Goal: Communication & Community: Participate in discussion

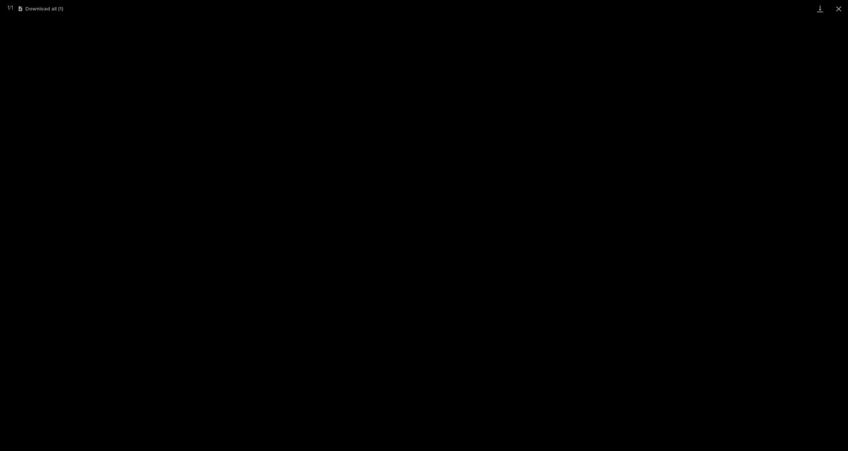
scroll to position [19, 0]
click at [847, 12] on button "Close gallery" at bounding box center [838, 8] width 19 height 17
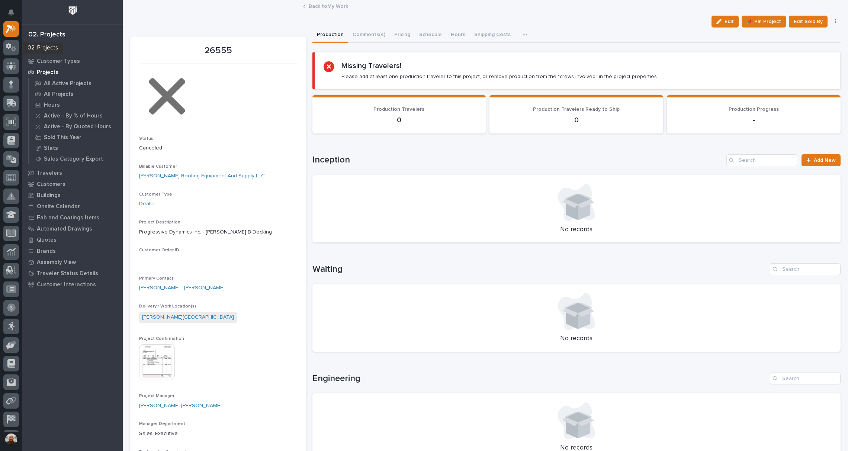
scroll to position [0, 0]
click at [9, 45] on icon at bounding box center [9, 47] width 7 height 8
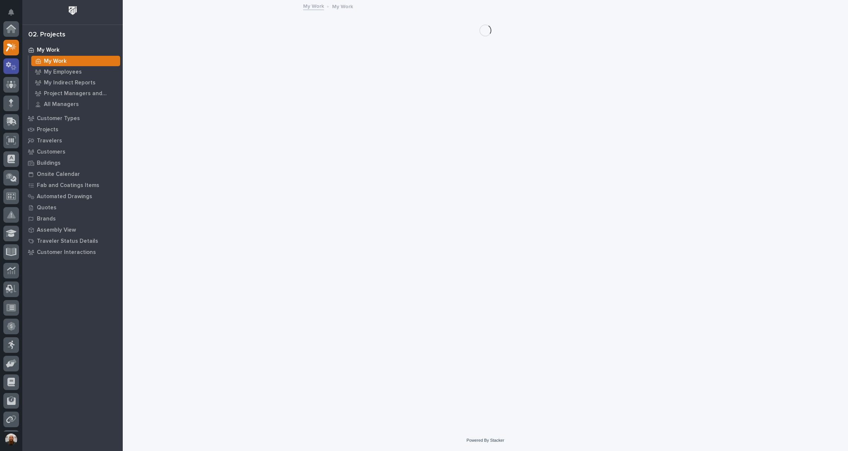
scroll to position [19, 0]
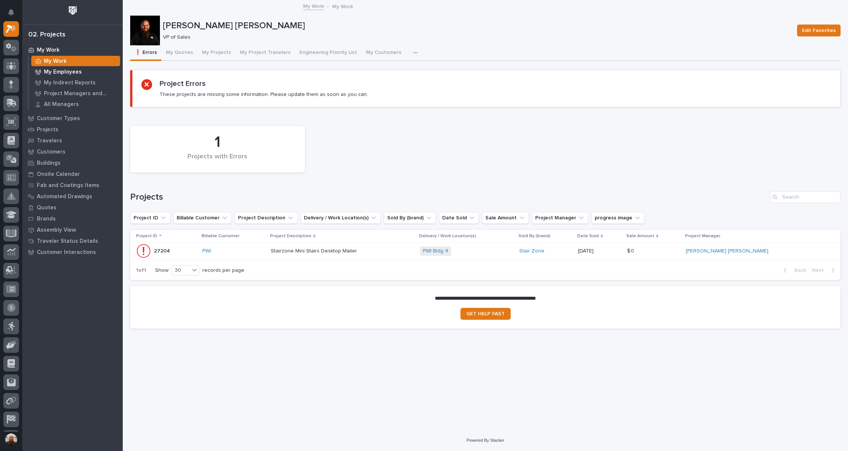
click at [77, 72] on p "My Employees" at bounding box center [63, 72] width 38 height 7
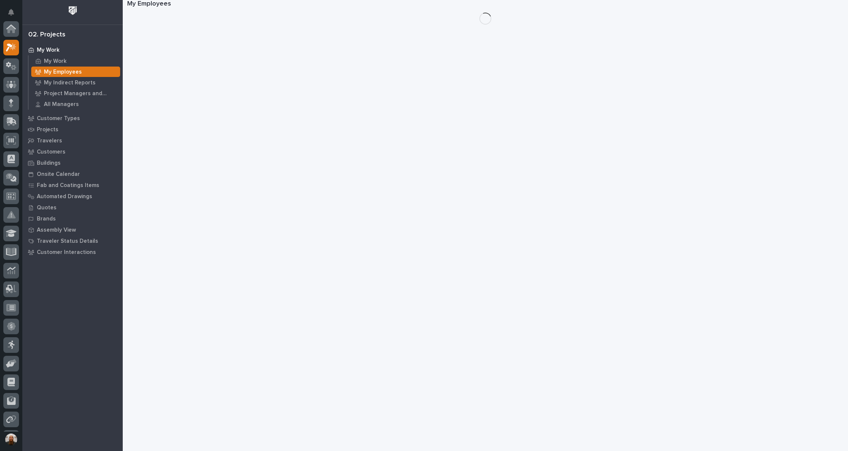
scroll to position [19, 0]
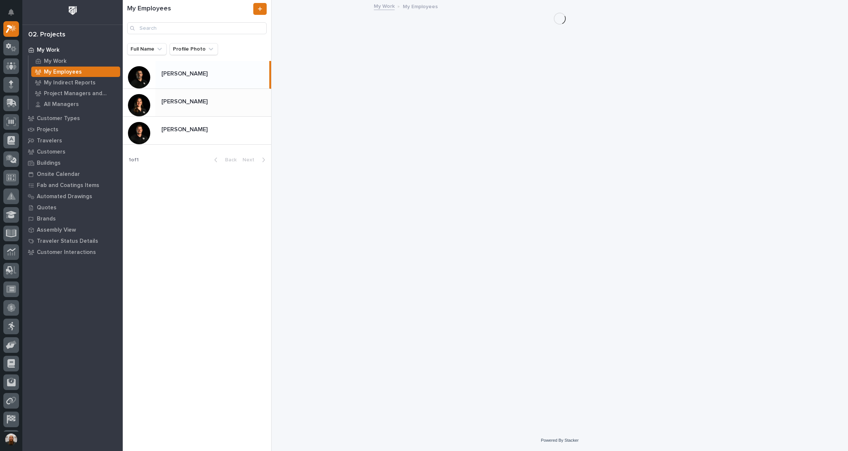
click at [178, 103] on p "[PERSON_NAME]" at bounding box center [185, 101] width 48 height 9
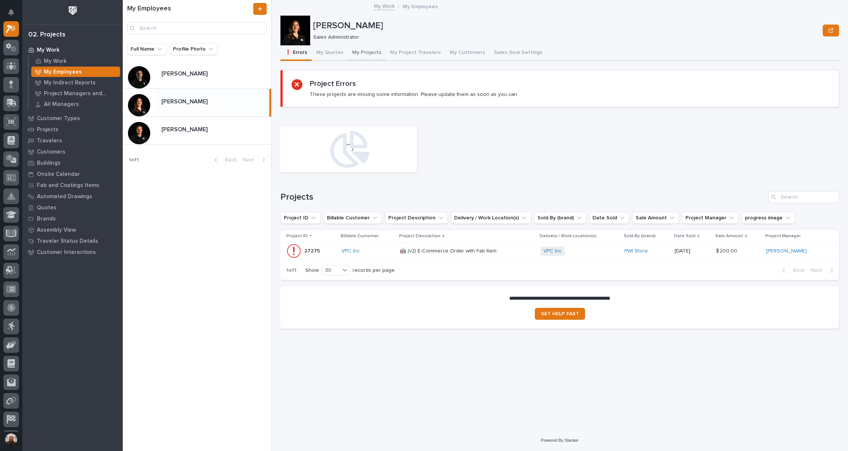
click at [369, 50] on button "My Projects" at bounding box center [367, 53] width 38 height 16
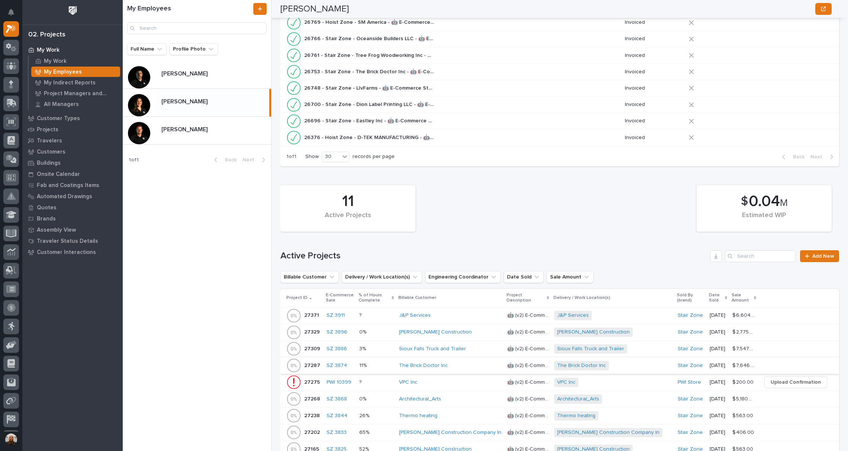
scroll to position [462, 0]
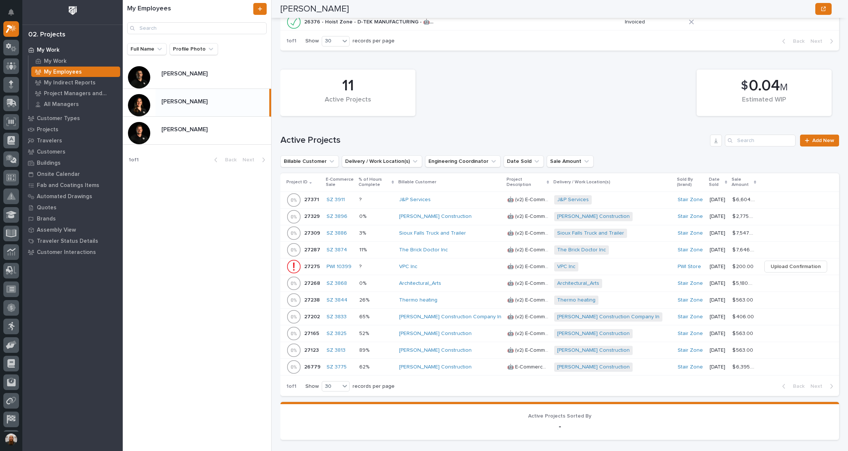
click at [385, 365] on p at bounding box center [376, 367] width 34 height 6
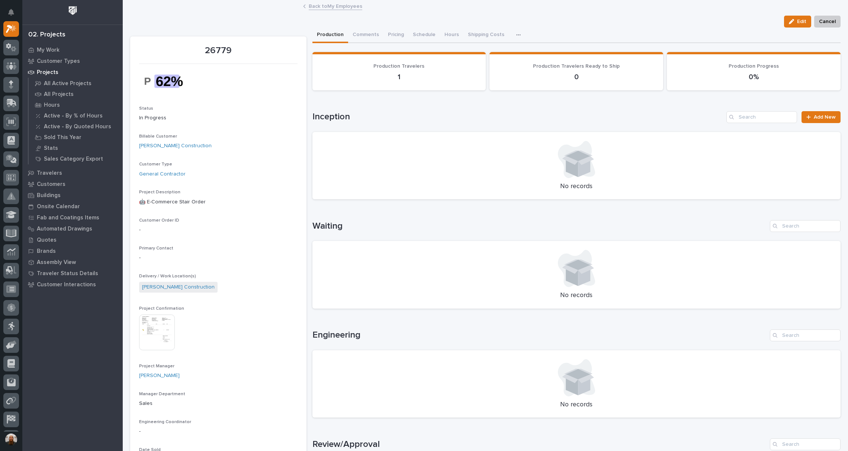
click at [516, 36] on icon "button" at bounding box center [518, 34] width 4 height 5
click at [604, 31] on div "Production Comments Pricing Schedule Hours Shipping Costs CompanyCam" at bounding box center [576, 36] width 528 height 16
click at [414, 32] on button "Schedule" at bounding box center [424, 36] width 32 height 16
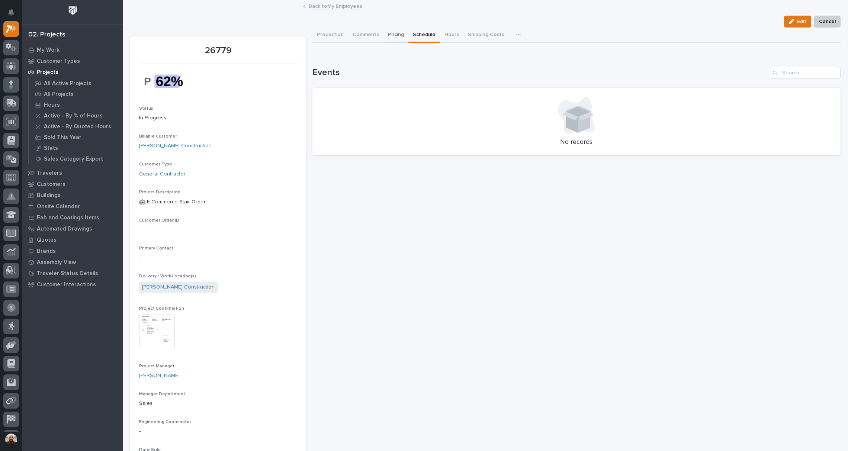
click at [390, 37] on button "Pricing" at bounding box center [395, 36] width 25 height 16
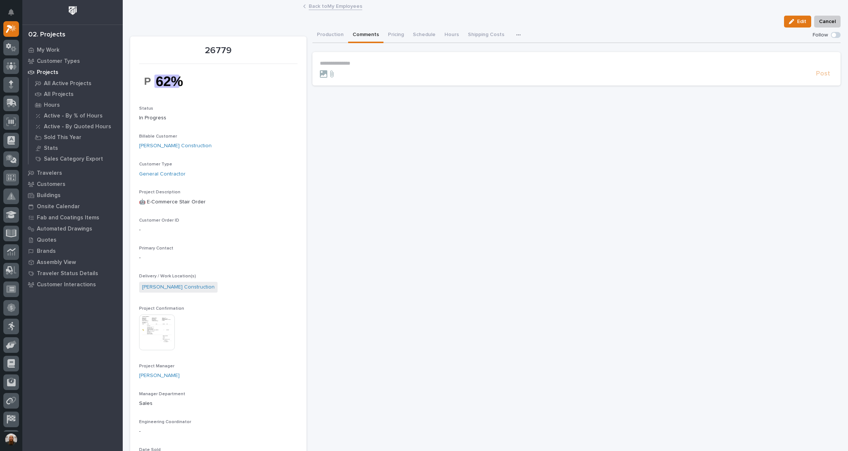
click at [356, 34] on button "Comments" at bounding box center [365, 36] width 35 height 16
click at [315, 32] on button "Production" at bounding box center [330, 36] width 36 height 16
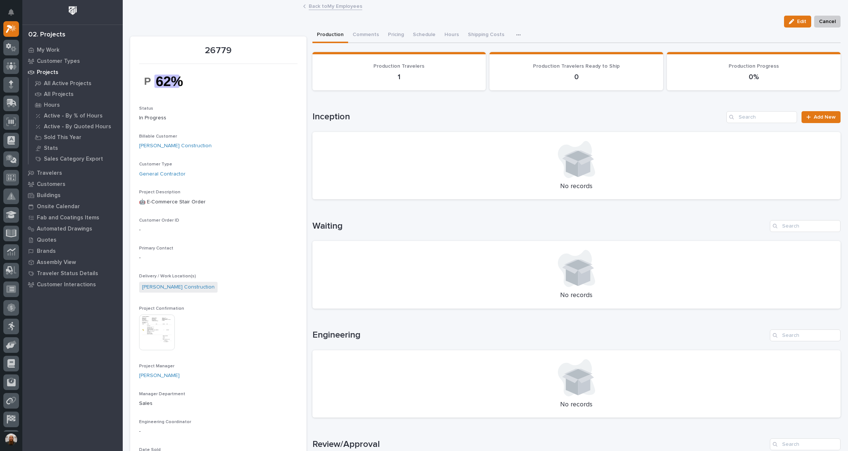
click at [512, 33] on button "button" at bounding box center [520, 35] width 16 height 15
click at [552, 32] on div "Production Comments Pricing Schedule Hours Shipping Costs CompanyCam" at bounding box center [576, 36] width 528 height 16
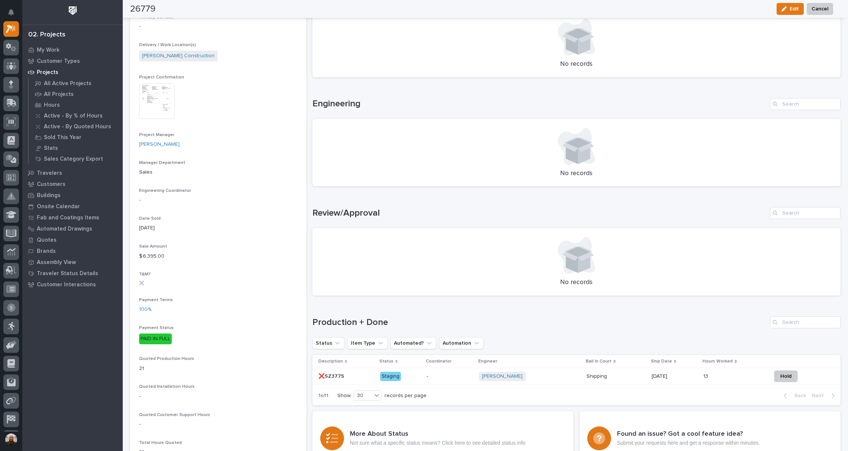
scroll to position [347, 0]
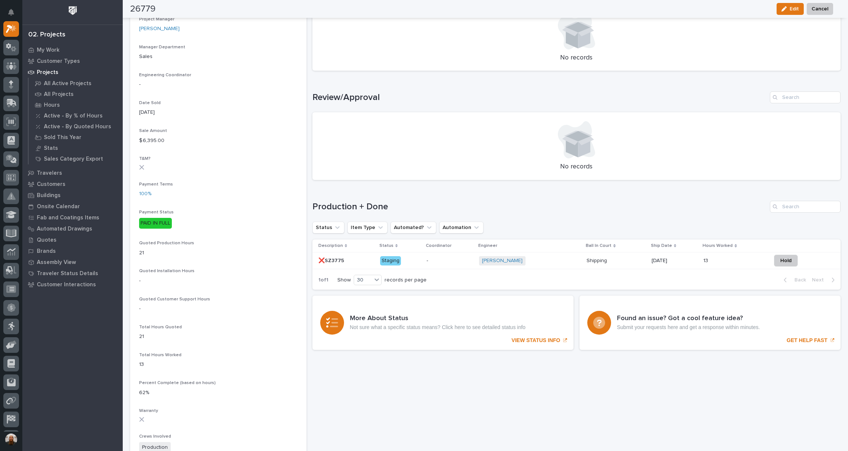
click at [336, 265] on div "❌SZ3775 ❌SZ3775" at bounding box center [346, 261] width 56 height 12
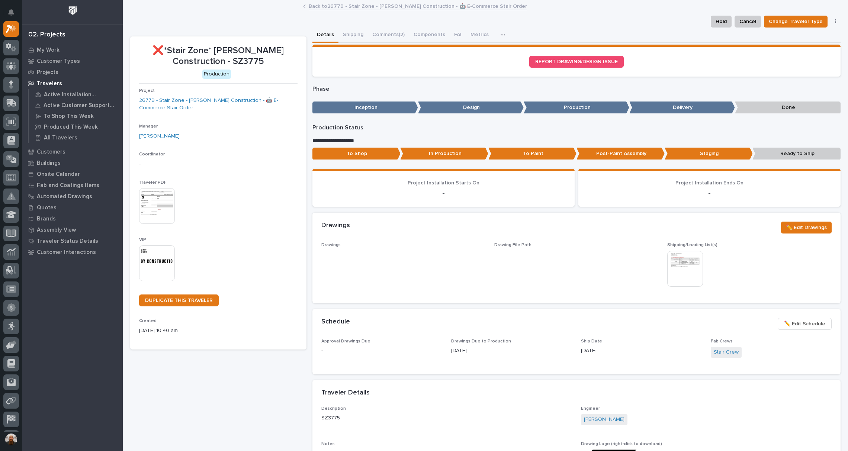
click at [449, 129] on p "Production Status" at bounding box center [576, 127] width 528 height 7
click at [378, 33] on button "Comments (2)" at bounding box center [388, 36] width 41 height 16
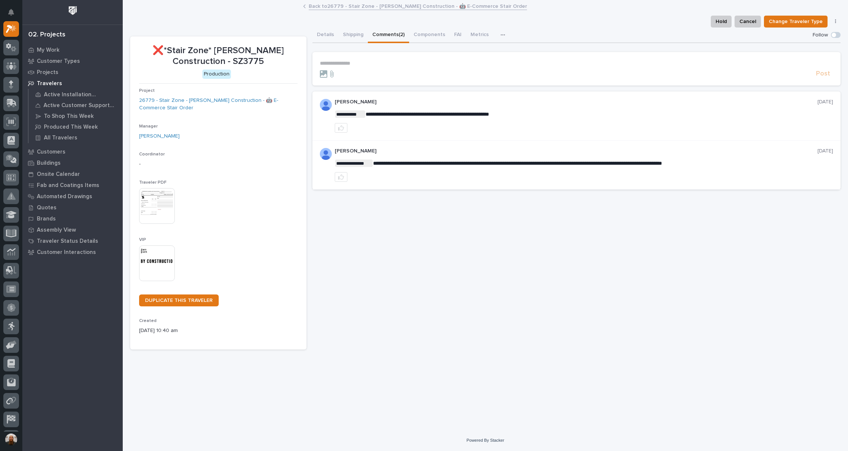
click at [368, 58] on section "**********" at bounding box center [576, 68] width 528 height 33
click at [368, 63] on p "**********" at bounding box center [576, 63] width 513 height 6
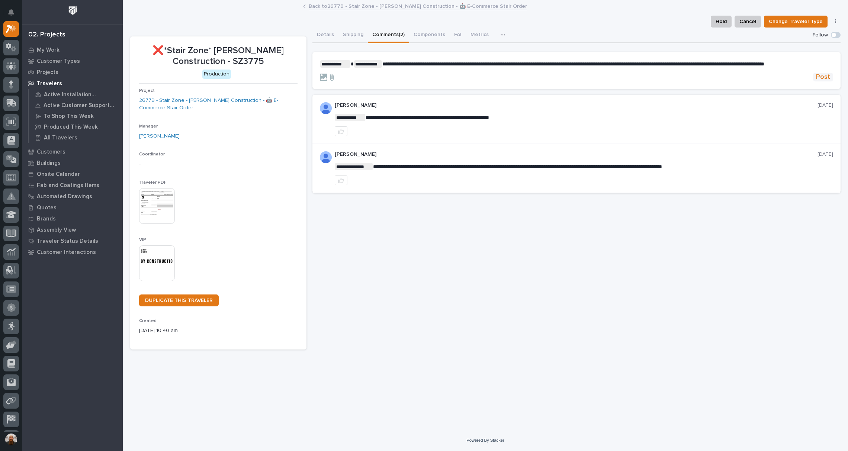
click at [819, 81] on span "Post" at bounding box center [823, 77] width 14 height 9
